Goal: Navigation & Orientation: Find specific page/section

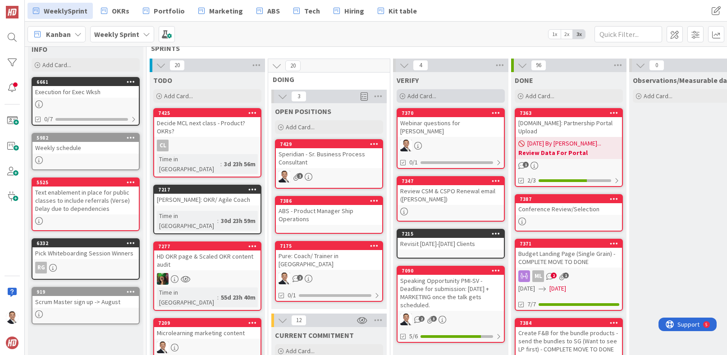
scroll to position [39, 0]
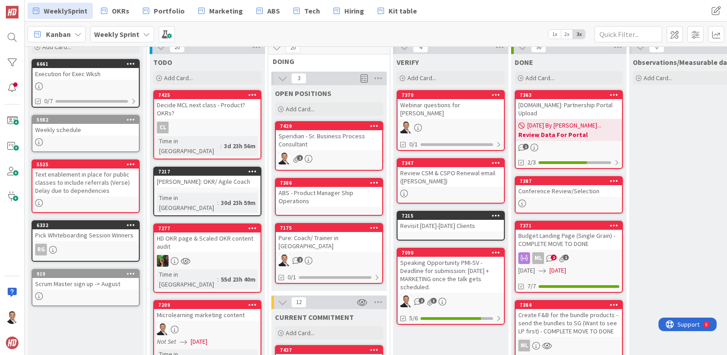
click at [323, 139] on div "Speridian - Sr. Business Process Consultant" at bounding box center [329, 140] width 106 height 20
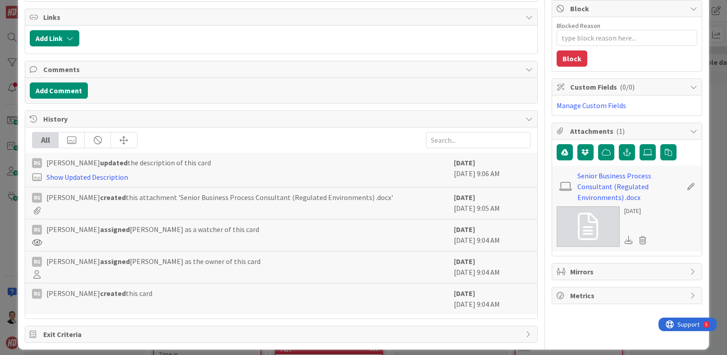
scroll to position [182, 0]
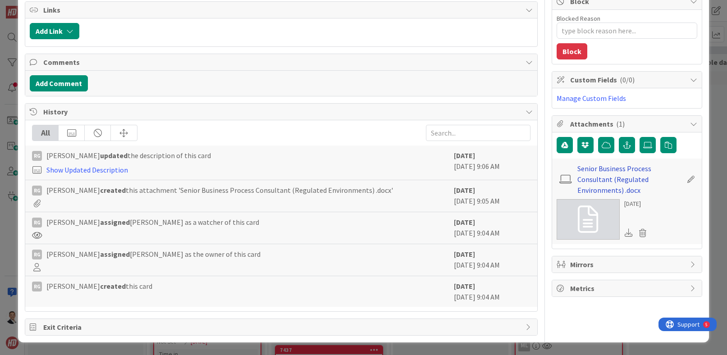
click at [586, 176] on link "Senior Business Process Consultant (Regulated Environments) .docx" at bounding box center [629, 179] width 105 height 32
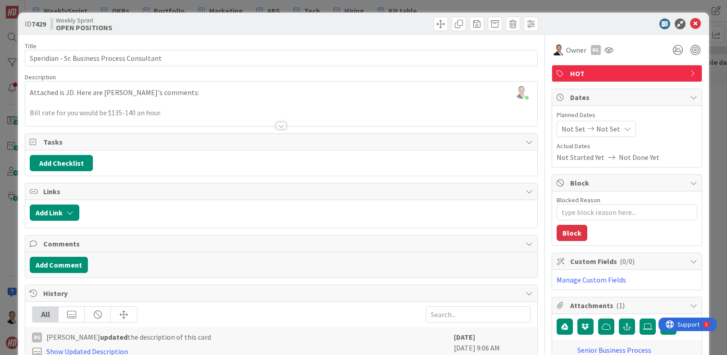
scroll to position [2, 0]
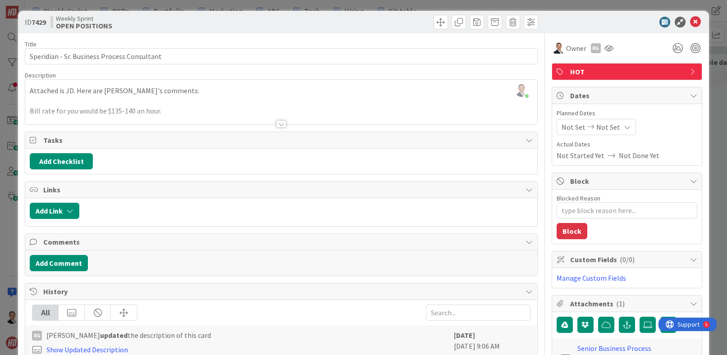
click at [280, 124] on div at bounding box center [281, 123] width 10 height 7
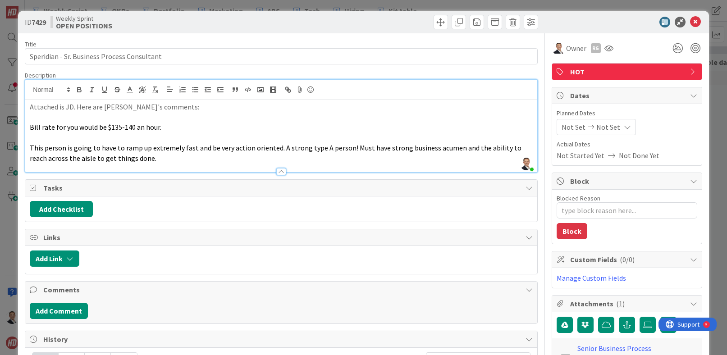
scroll to position [2, 0]
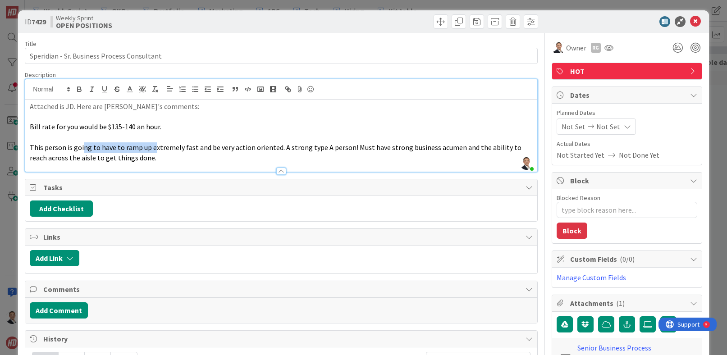
drag, startPoint x: 82, startPoint y: 147, endPoint x: 153, endPoint y: 150, distance: 70.4
click at [153, 150] on span "This person is going to have to ramp up extremely fast and be very action orien…" at bounding box center [276, 152] width 493 height 19
click at [227, 152] on p "This person is going to have to ramp up extremely fast and be very action orien…" at bounding box center [281, 152] width 502 height 20
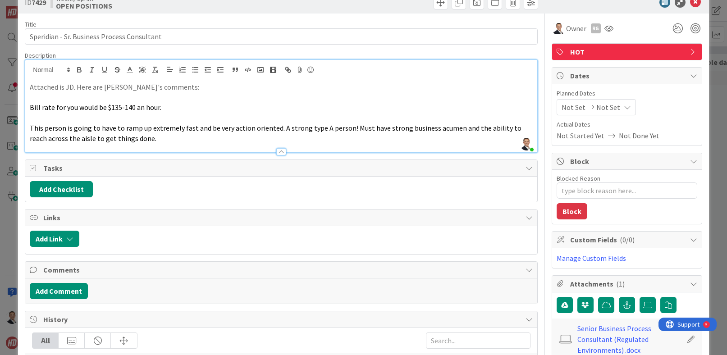
scroll to position [36, 0]
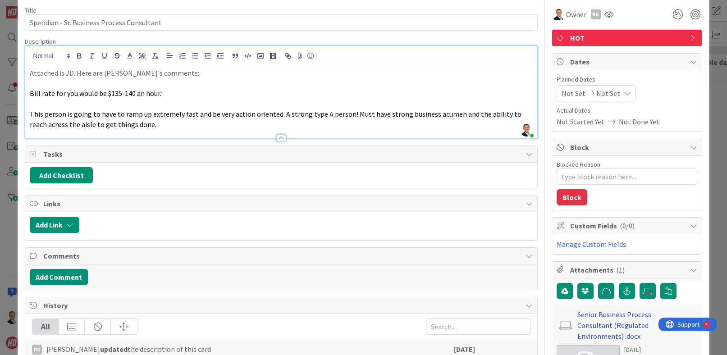
click at [598, 324] on link "Senior Business Process Consultant (Regulated Environments) .docx" at bounding box center [629, 325] width 105 height 32
click at [575, 19] on span "Owner" at bounding box center [576, 14] width 20 height 11
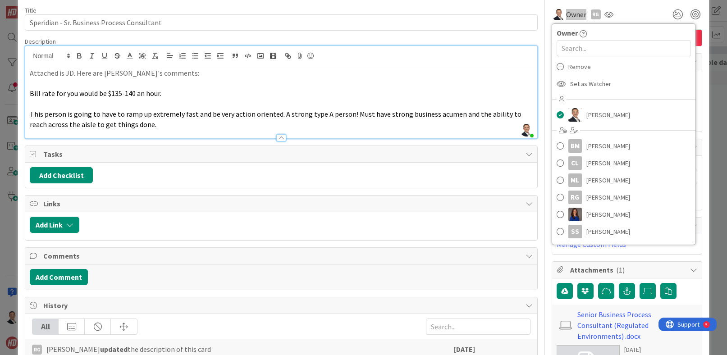
type textarea "x"
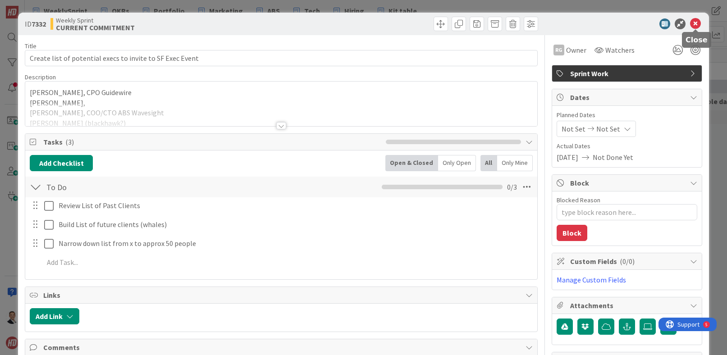
click at [696, 24] on icon at bounding box center [695, 23] width 11 height 11
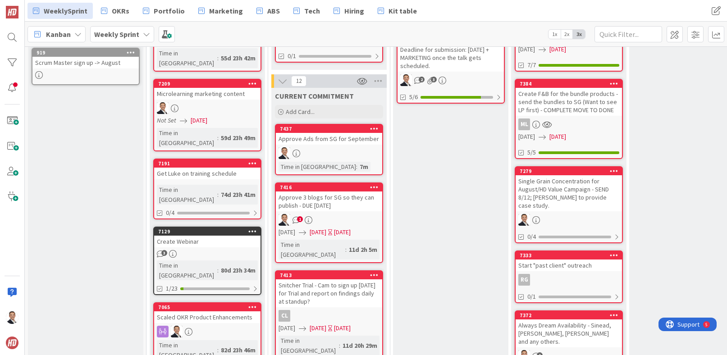
scroll to position [270, 0]
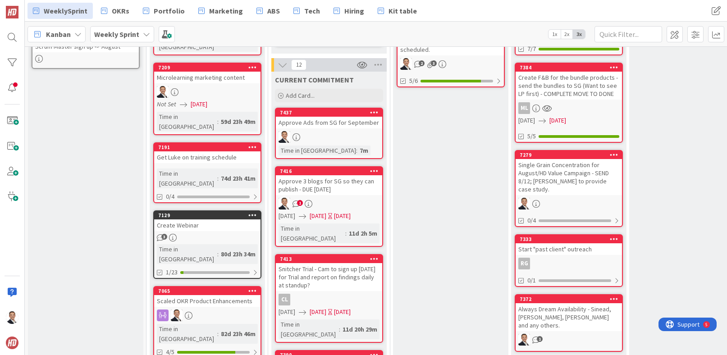
click at [327, 183] on div "Approve 3 blogs for SG so they can publish - DUE TODAY 8/29" at bounding box center [329, 185] width 106 height 20
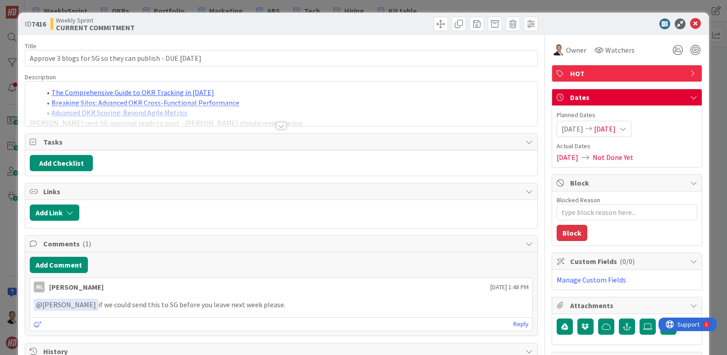
drag, startPoint x: 281, startPoint y: 124, endPoint x: 283, endPoint y: 131, distance: 7.0
click at [281, 124] on div at bounding box center [281, 125] width 10 height 7
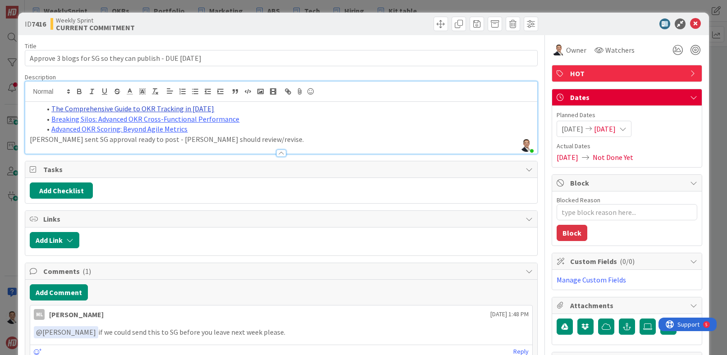
click at [178, 107] on link "The Comprehensive Guide to OKR Tracking in 2025" at bounding box center [132, 108] width 163 height 9
click at [127, 128] on link "https://docs.google.com/document/d/163HTzXzRCx6jLVP7aP9aLAIPwffpSYD0TN5BEha72Hk…" at bounding box center [104, 126] width 62 height 12
type textarea "x"
